Goal: Task Accomplishment & Management: Manage account settings

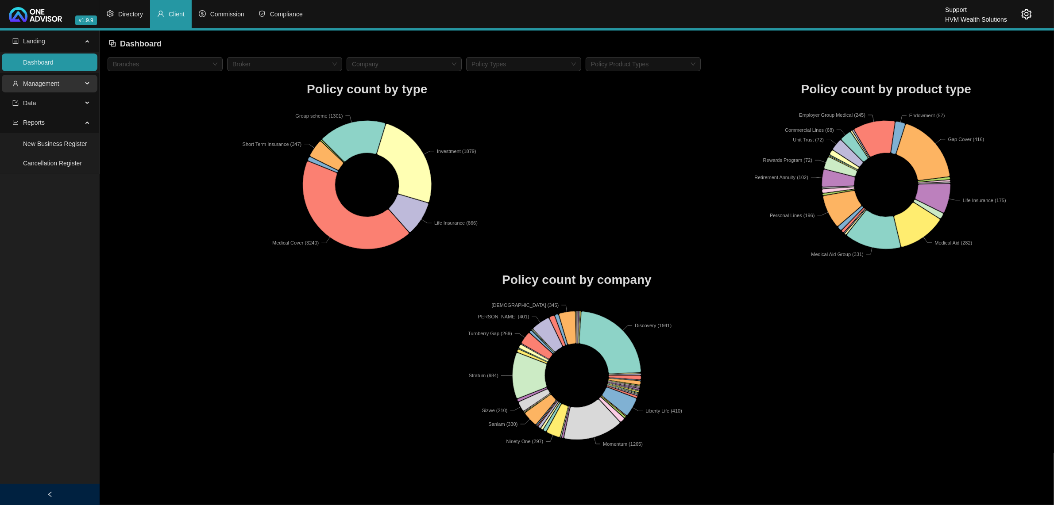
click at [80, 84] on span "Management" at bounding box center [47, 84] width 70 height 18
click at [62, 100] on span "Data" at bounding box center [47, 103] width 70 height 18
click at [232, 16] on span "Commission" at bounding box center [227, 14] width 34 height 7
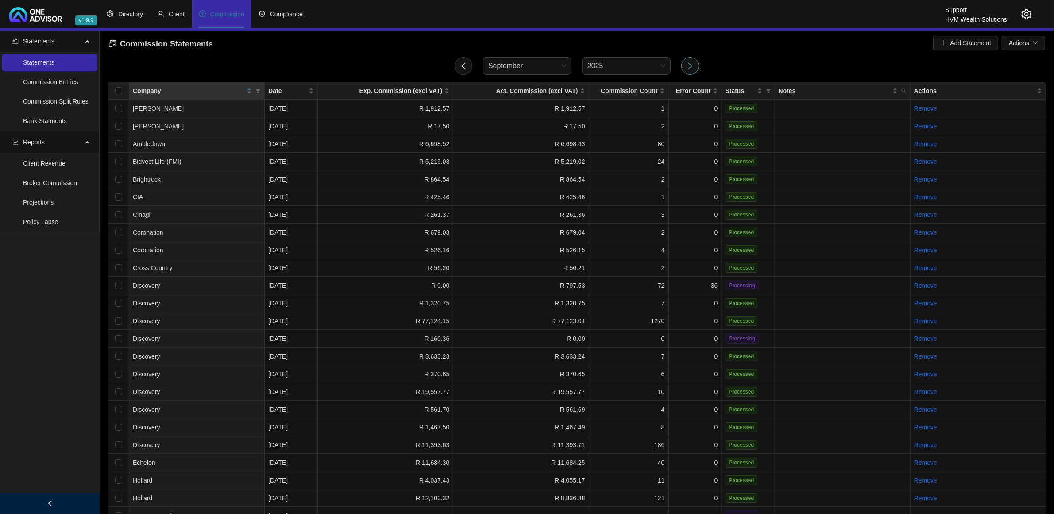
click at [690, 66] on icon "right" at bounding box center [690, 66] width 8 height 8
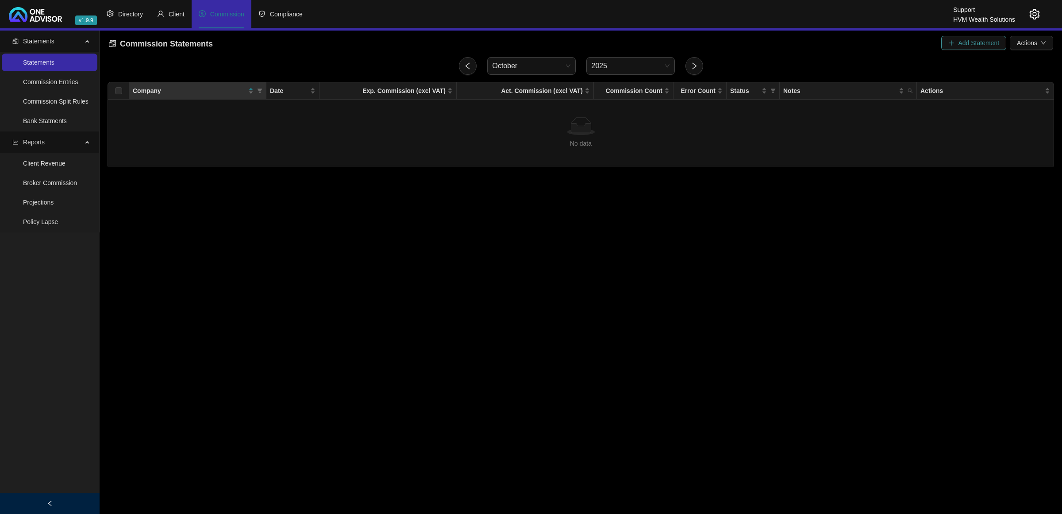
click at [996, 45] on span "Add Statement" at bounding box center [978, 43] width 41 height 10
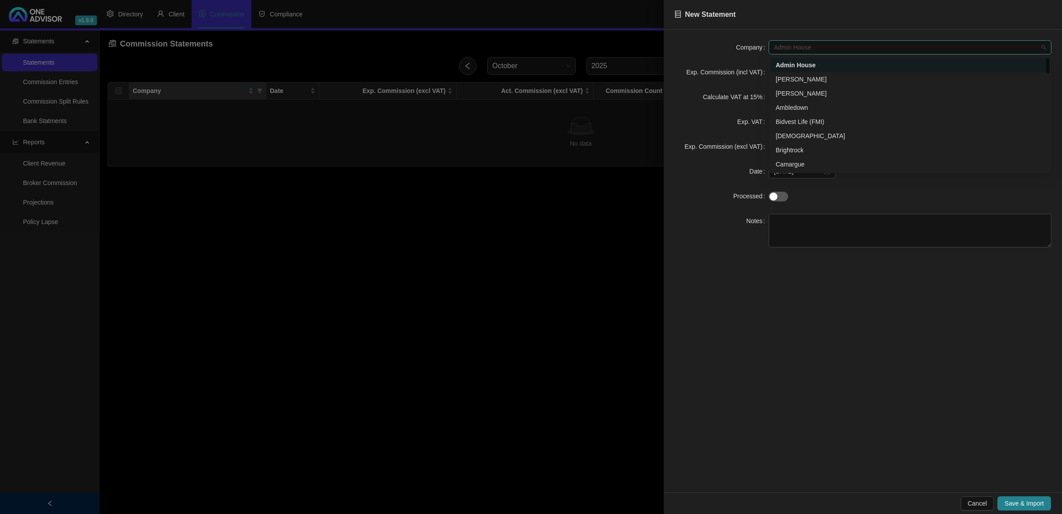
drag, startPoint x: 792, startPoint y: 50, endPoint x: 792, endPoint y: 63, distance: 13.7
click at [792, 50] on span "Admin House" at bounding box center [910, 47] width 272 height 13
click at [806, 141] on div "Prescient" at bounding box center [910, 148] width 279 height 14
click at [798, 226] on textarea at bounding box center [910, 231] width 283 height 34
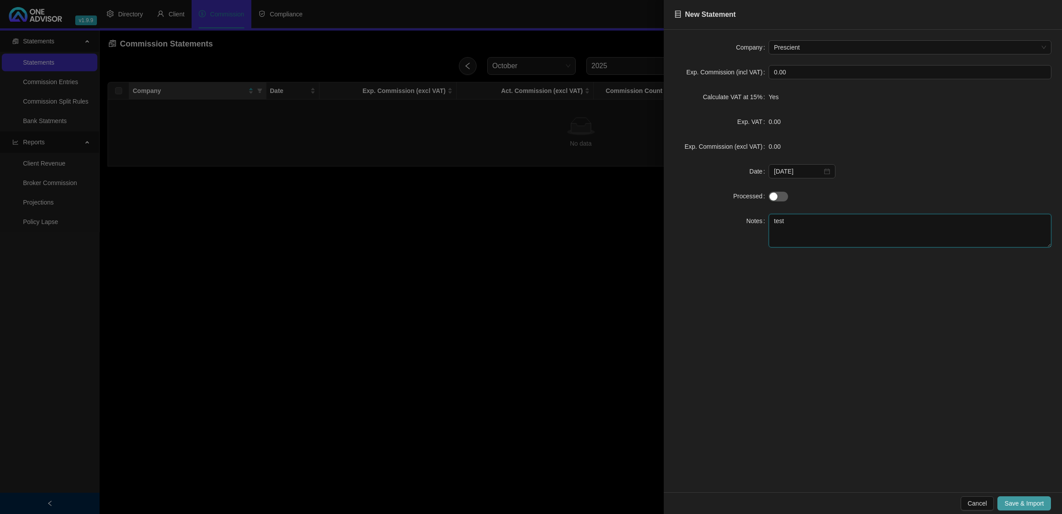
type textarea "test"
click at [1025, 503] on span "Save & Import" at bounding box center [1024, 503] width 39 height 10
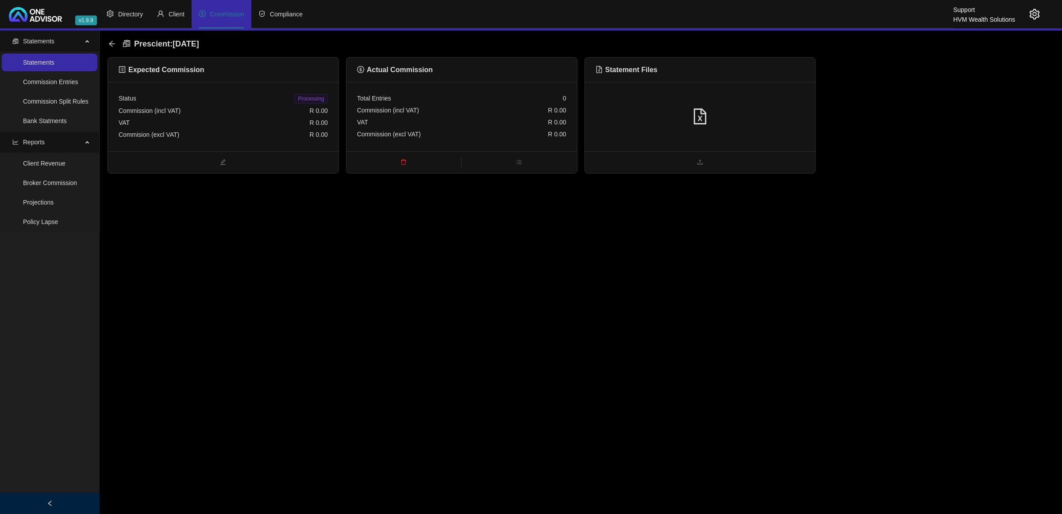
click at [700, 114] on icon "file-excel" at bounding box center [700, 116] width 16 height 16
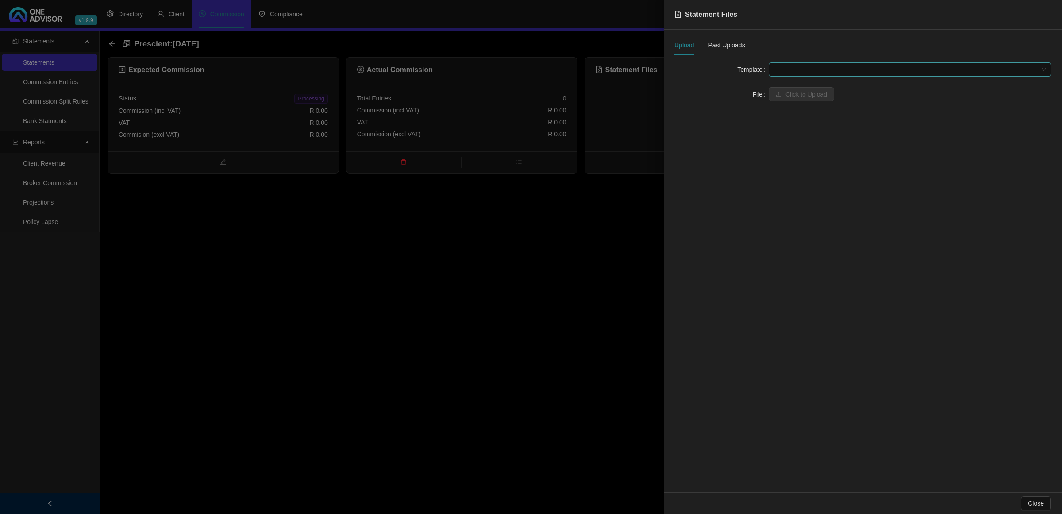
click at [784, 70] on span at bounding box center [910, 69] width 272 height 13
click at [790, 103] on div "Prescient Broker Fee" at bounding box center [910, 101] width 269 height 10
click at [793, 90] on span "Click to Upload" at bounding box center [807, 94] width 42 height 10
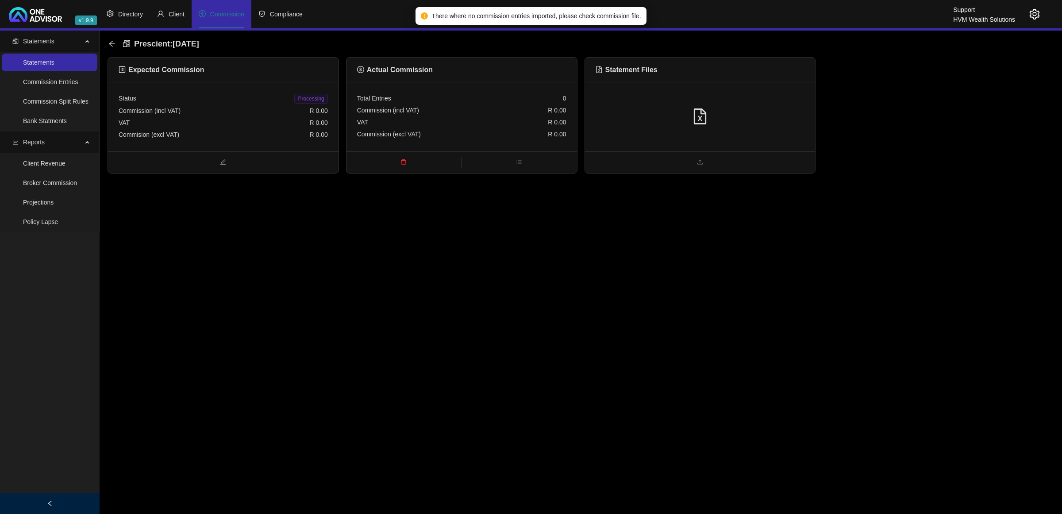
click at [111, 39] on div "Prescient : [DATE]" at bounding box center [156, 44] width 96 height 16
click at [114, 40] on icon "arrow-left" at bounding box center [111, 43] width 7 height 7
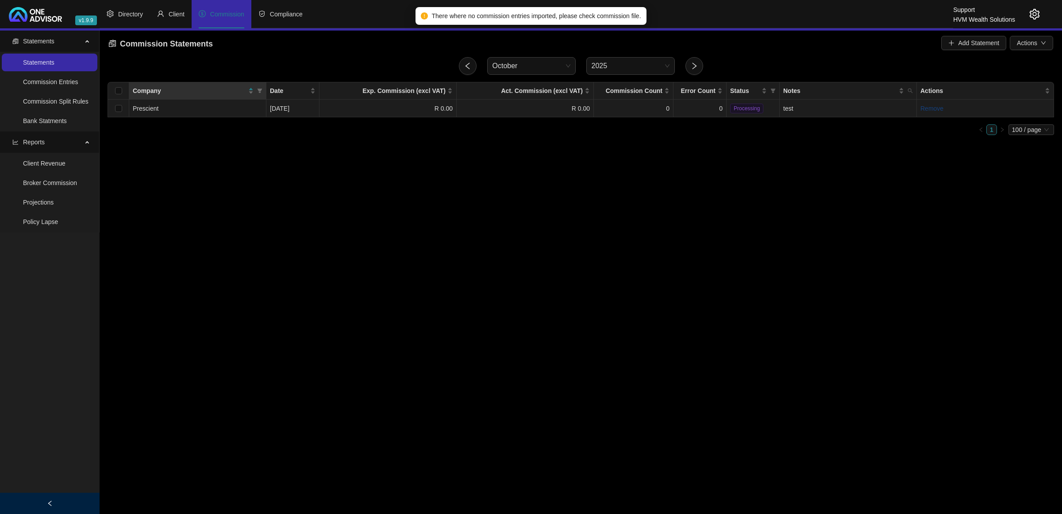
click at [930, 107] on link "Remove" at bounding box center [932, 108] width 23 height 7
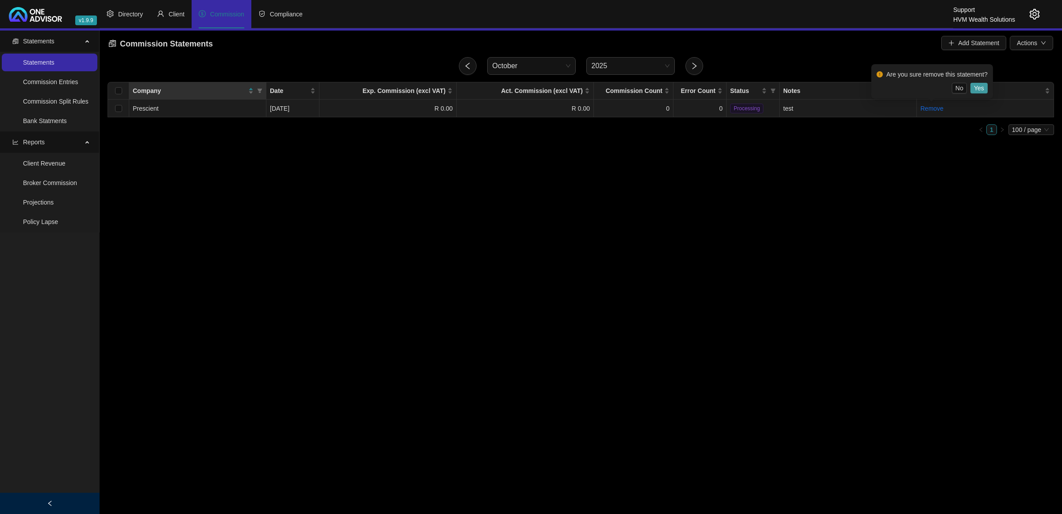
click at [979, 86] on span "Yes" at bounding box center [979, 88] width 10 height 10
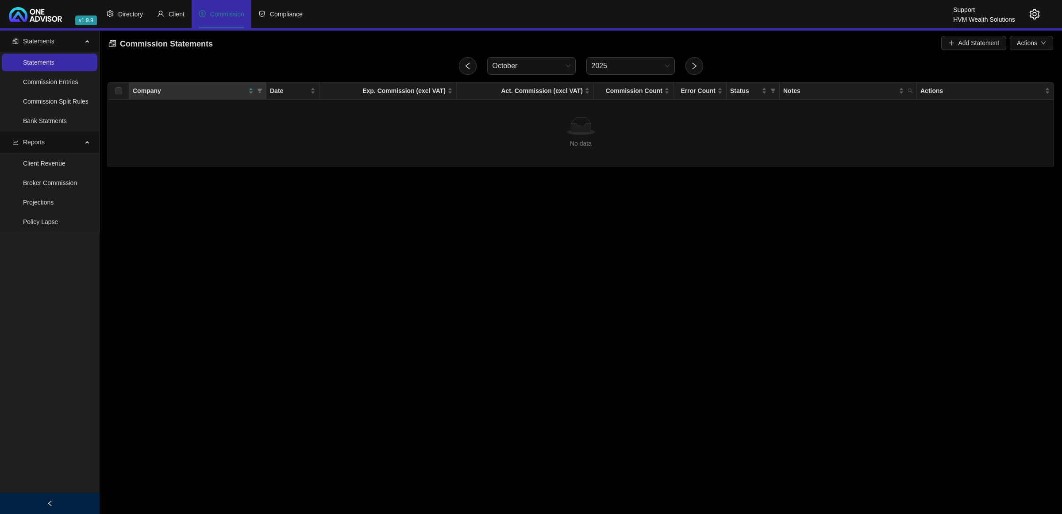
click at [1031, 15] on icon "setting" at bounding box center [1035, 14] width 10 height 11
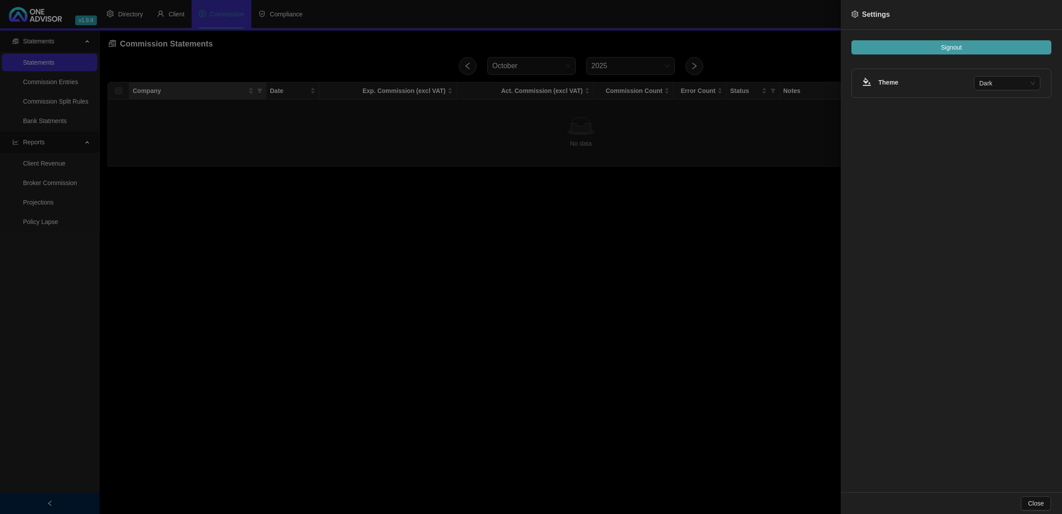
click at [981, 44] on button "Signout" at bounding box center [952, 47] width 200 height 14
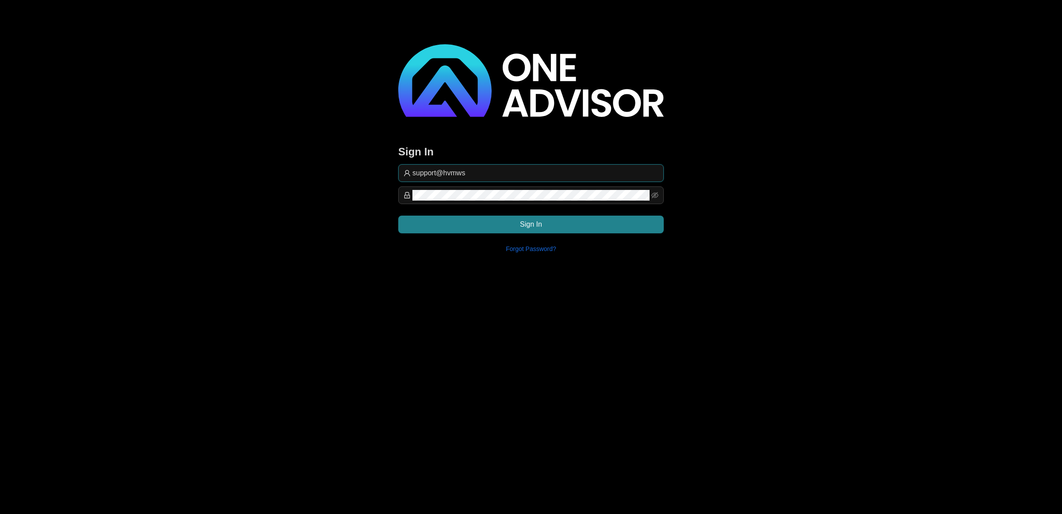
drag, startPoint x: 505, startPoint y: 173, endPoint x: 516, endPoint y: 171, distance: 10.8
click at [506, 173] on input "support@hvmws" at bounding box center [535, 173] width 246 height 11
type input "[EMAIL_ADDRESS][DOMAIN_NAME]"
click at [605, 227] on button "Sign In" at bounding box center [531, 225] width 266 height 18
